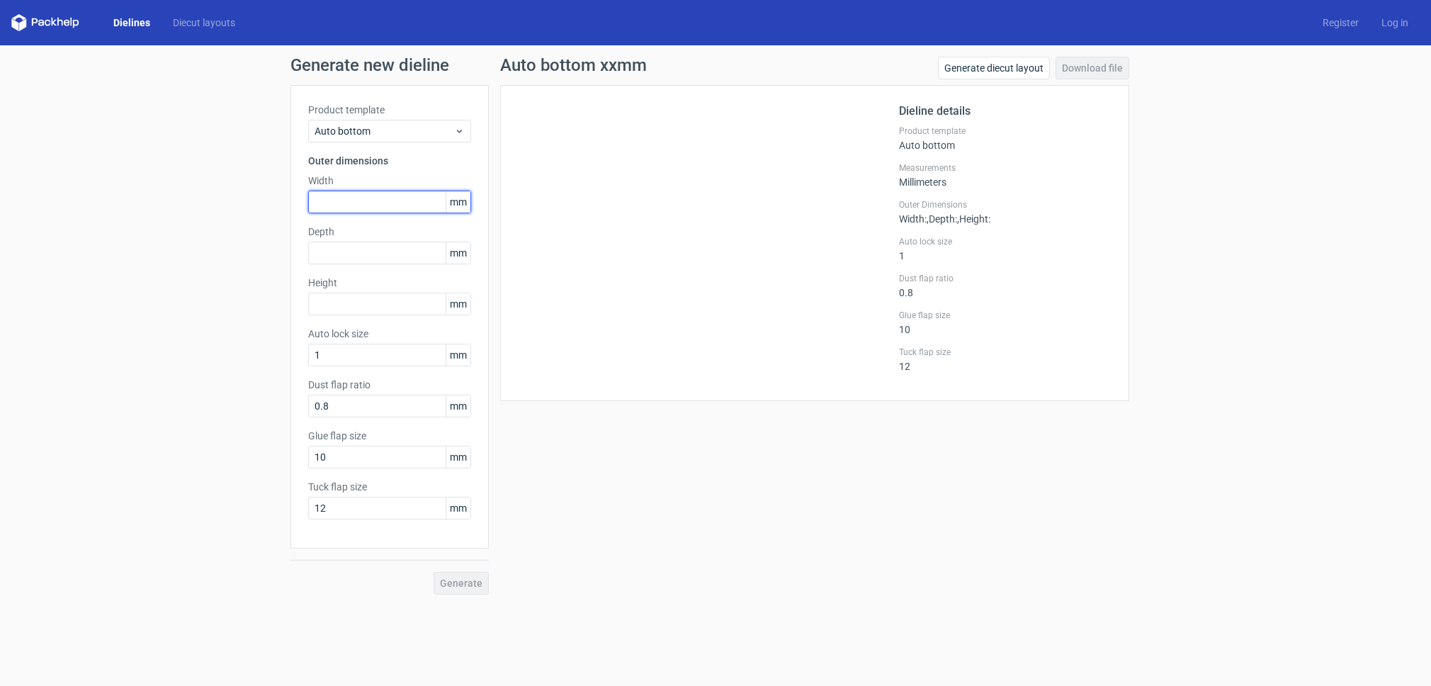
click at [361, 205] on input "text" at bounding box center [389, 202] width 163 height 23
type input "90"
click at [334, 257] on input "text" at bounding box center [389, 253] width 163 height 23
type input "90"
click at [322, 302] on input "text" at bounding box center [389, 304] width 163 height 23
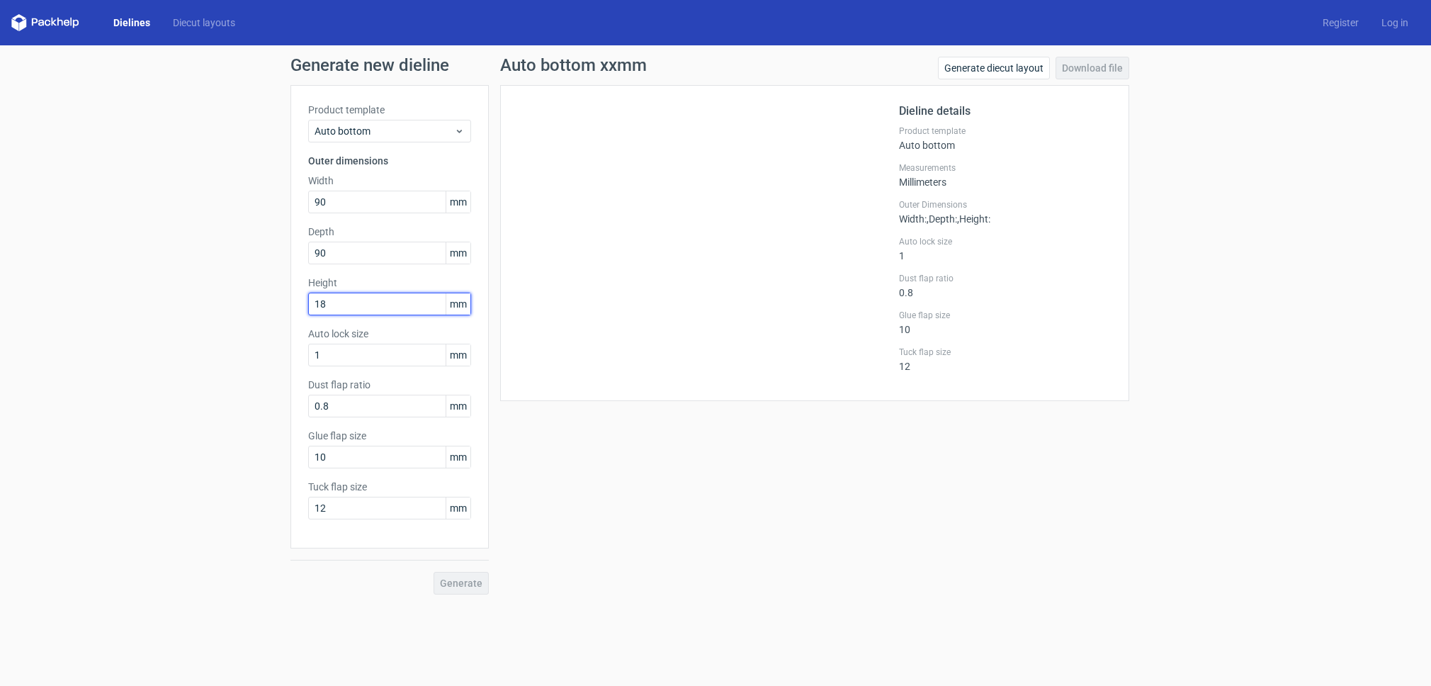
type input "180"
click at [475, 585] on span "Generate" at bounding box center [461, 583] width 43 height 10
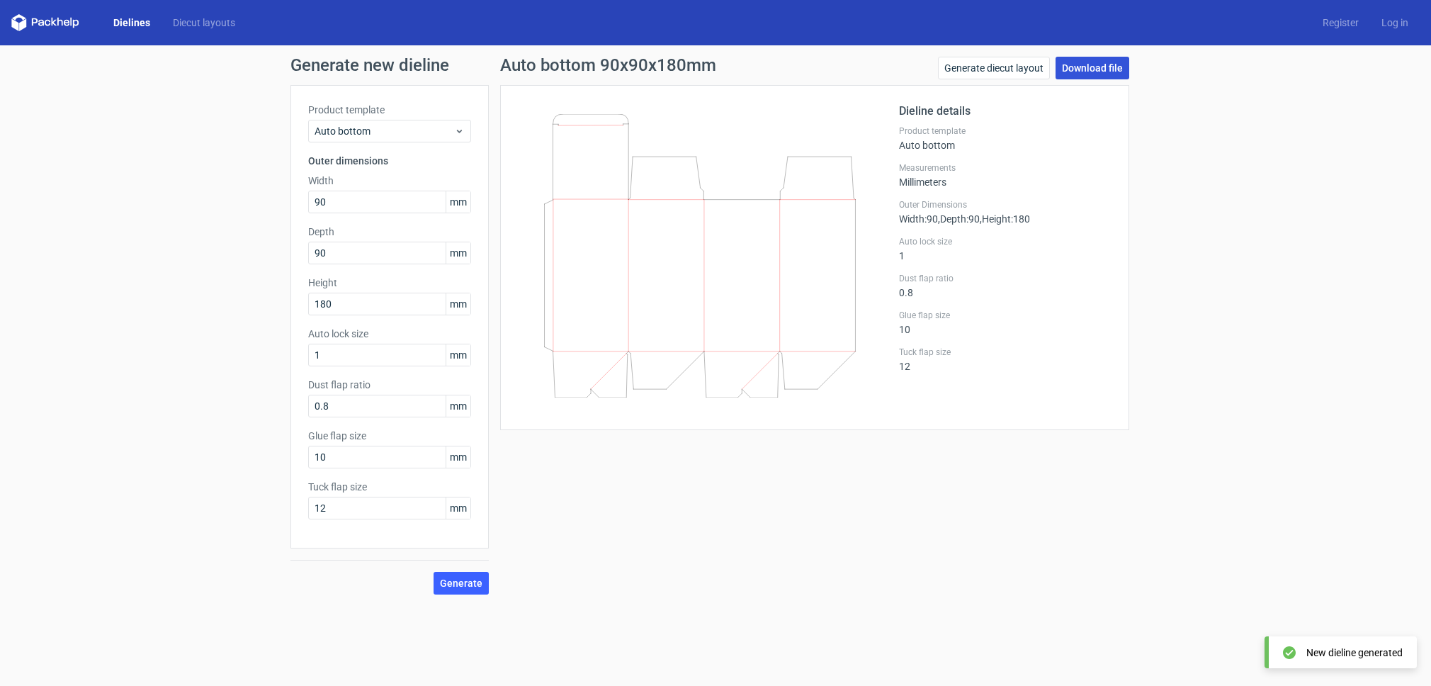
click at [1078, 69] on link "Download file" at bounding box center [1093, 68] width 74 height 23
